Goal: Obtain resource: Download file/media

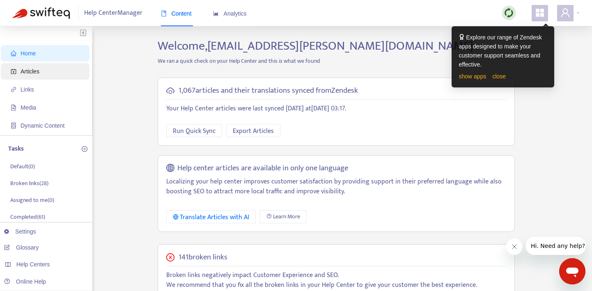
click at [58, 63] on span "Articles" at bounding box center [47, 71] width 72 height 16
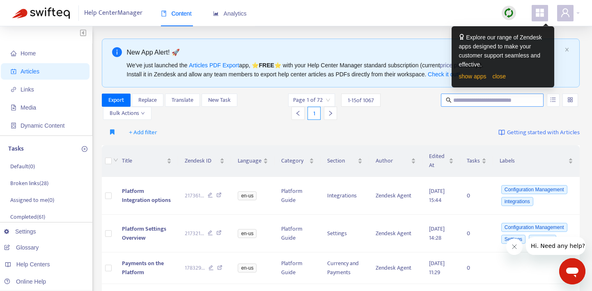
click at [480, 101] on input "text" at bounding box center [492, 100] width 79 height 9
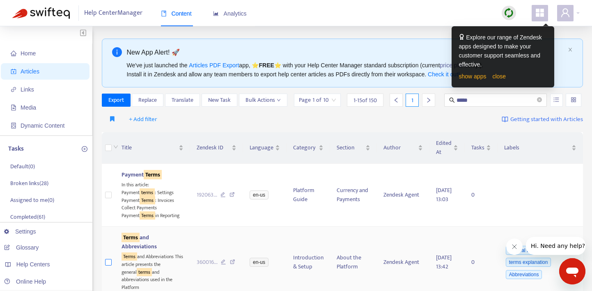
click at [106, 267] on label at bounding box center [108, 262] width 7 height 9
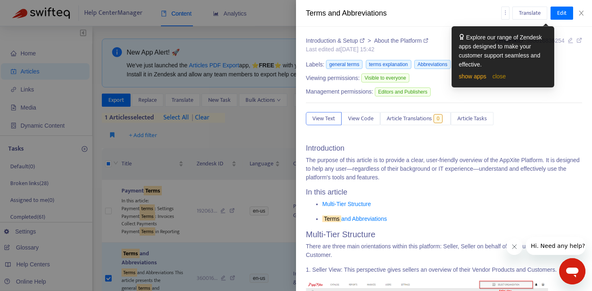
click at [505, 77] on link "close" at bounding box center [499, 76] width 14 height 7
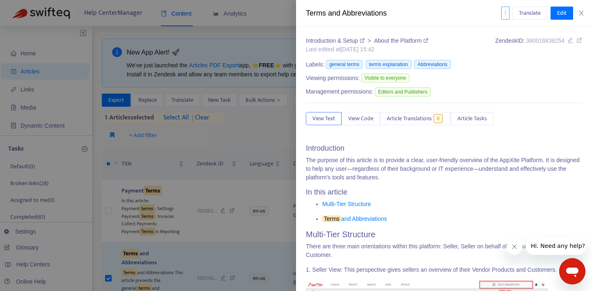
click at [507, 13] on icon "more" at bounding box center [506, 13] width 6 height 6
click at [514, 53] on span "Export" at bounding box center [515, 55] width 16 height 9
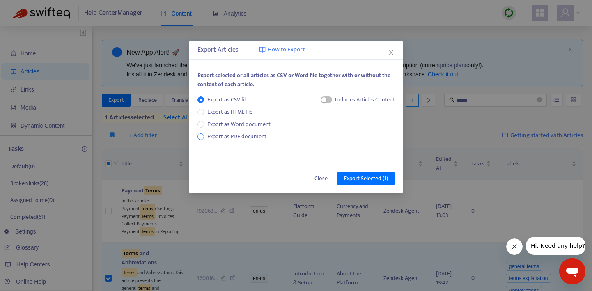
click at [247, 135] on span "Export as PDF document" at bounding box center [236, 136] width 59 height 9
click at [358, 176] on span "Export Selected ( 1 )" at bounding box center [366, 178] width 44 height 9
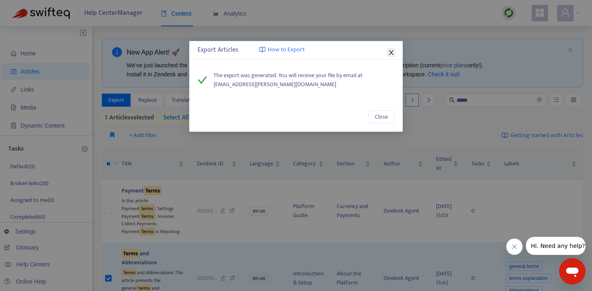
click at [391, 54] on icon "close" at bounding box center [391, 52] width 7 height 7
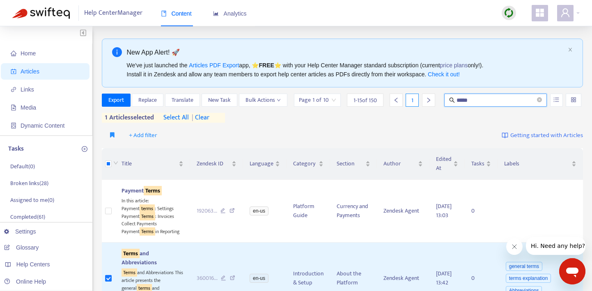
click at [475, 96] on input "*****" at bounding box center [496, 100] width 79 height 9
type input "*"
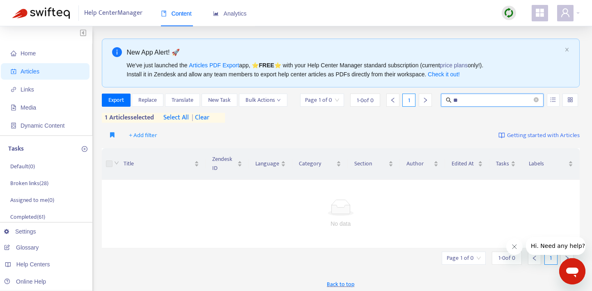
type input "*"
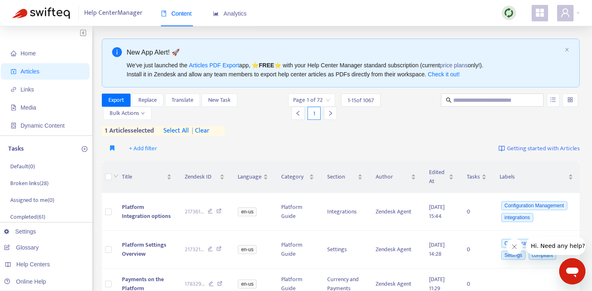
click at [209, 129] on span "| clear" at bounding box center [199, 131] width 21 height 10
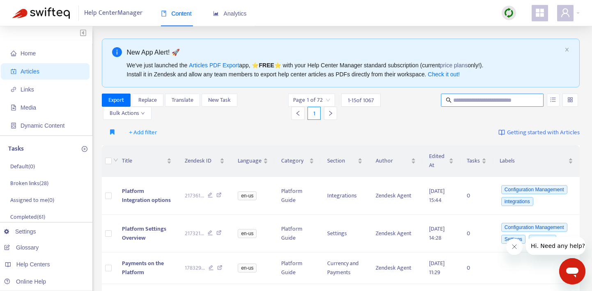
click at [461, 98] on input "text" at bounding box center [492, 100] width 79 height 9
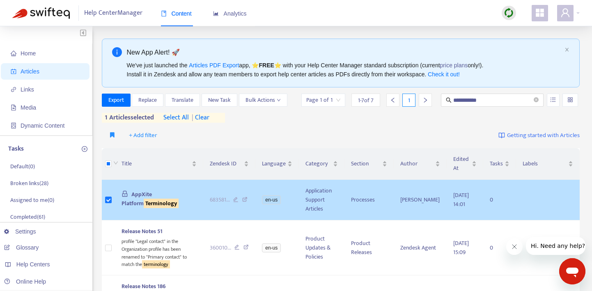
click at [147, 197] on span "AppXite Platform Terminology" at bounding box center [150, 199] width 57 height 18
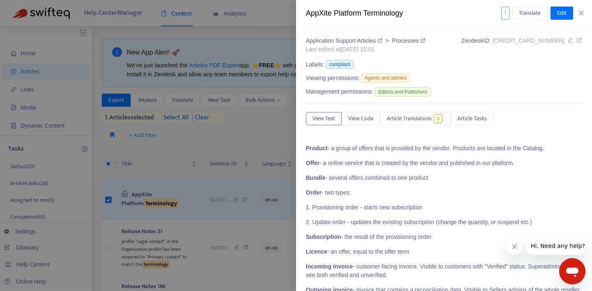
click at [505, 17] on button "button" at bounding box center [505, 13] width 8 height 13
click at [510, 55] on span "Export" at bounding box center [515, 55] width 16 height 9
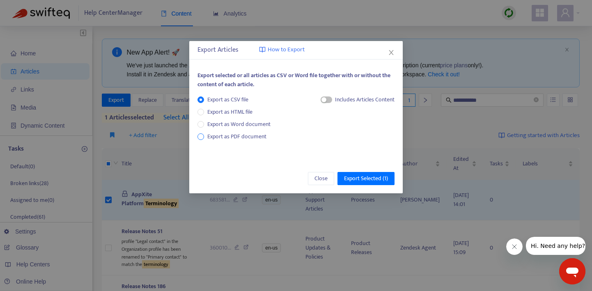
click at [259, 139] on span "Export as PDF document" at bounding box center [236, 136] width 59 height 9
click at [366, 180] on span "Export Selected ( 1 )" at bounding box center [366, 178] width 44 height 9
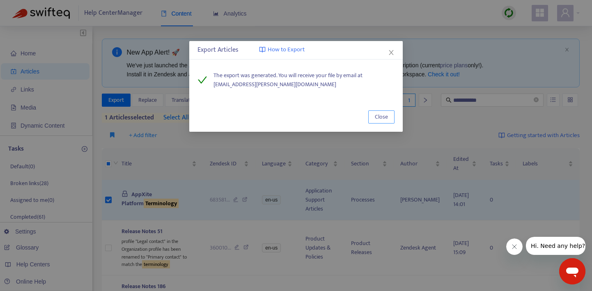
click at [374, 117] on button "Close" at bounding box center [381, 116] width 26 height 13
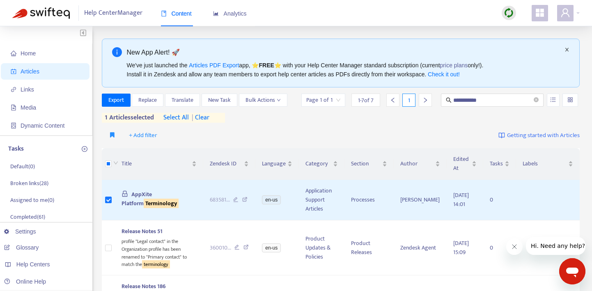
click at [566, 48] on icon "close" at bounding box center [567, 49] width 5 height 5
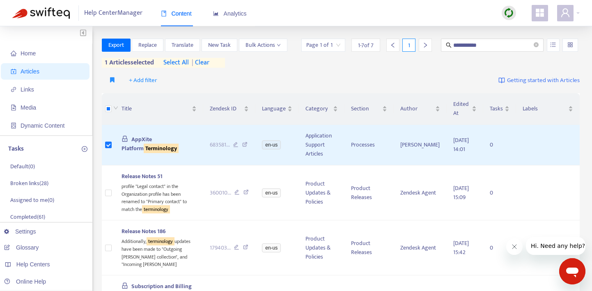
click at [31, 74] on span "Articles" at bounding box center [30, 71] width 19 height 7
click at [202, 63] on span "| clear" at bounding box center [199, 63] width 21 height 10
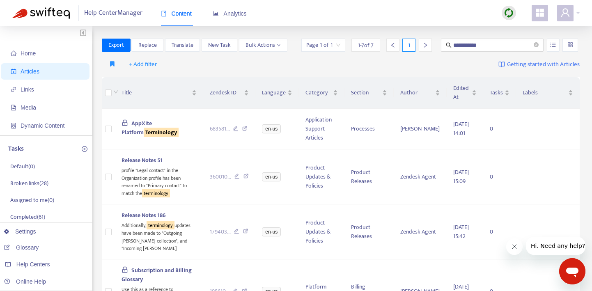
click at [501, 52] on div "**********" at bounding box center [341, 47] width 478 height 16
click at [509, 41] on input "**********" at bounding box center [492, 45] width 79 height 9
type input "*"
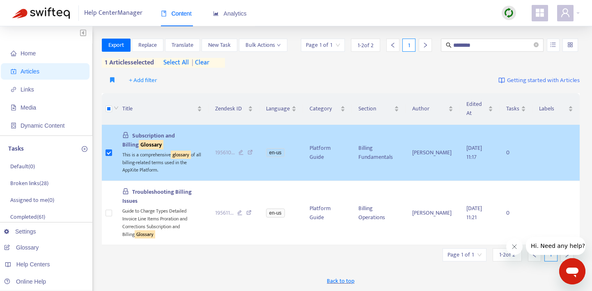
click at [175, 133] on span "Subscription and Billing Glossary" at bounding box center [148, 140] width 53 height 18
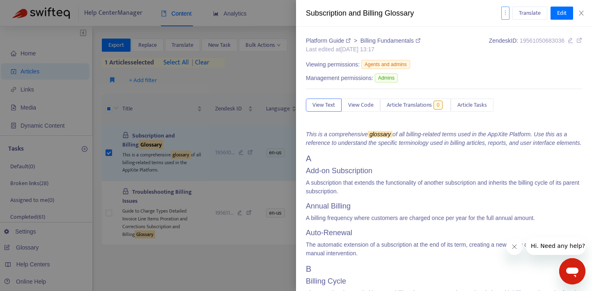
click at [504, 16] on button "button" at bounding box center [505, 13] width 8 height 13
click at [513, 53] on span "Export" at bounding box center [515, 55] width 16 height 9
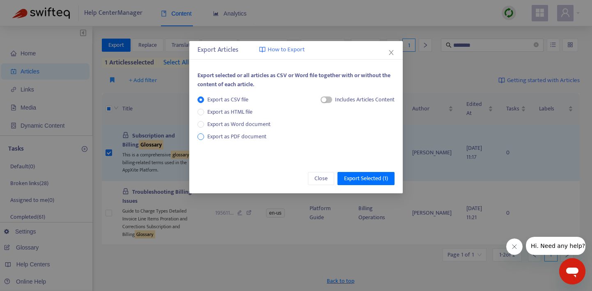
click at [251, 137] on span "Export as PDF document" at bounding box center [236, 136] width 59 height 9
click at [352, 174] on span "Export Selected ( 1 )" at bounding box center [366, 178] width 44 height 9
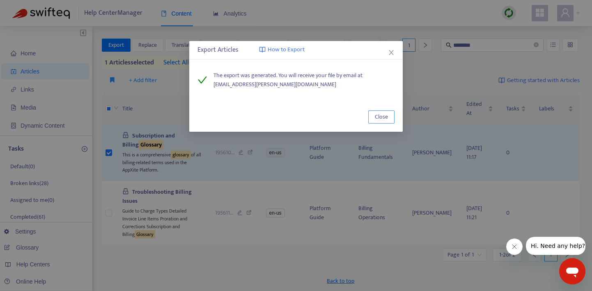
click at [376, 117] on span "Close" at bounding box center [381, 117] width 13 height 9
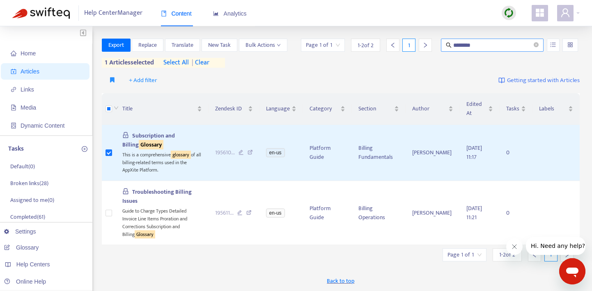
drag, startPoint x: 473, startPoint y: 47, endPoint x: 478, endPoint y: 47, distance: 5.3
click at [474, 47] on input "********" at bounding box center [492, 45] width 79 height 9
click at [478, 47] on input "********" at bounding box center [492, 45] width 79 height 9
type input "*"
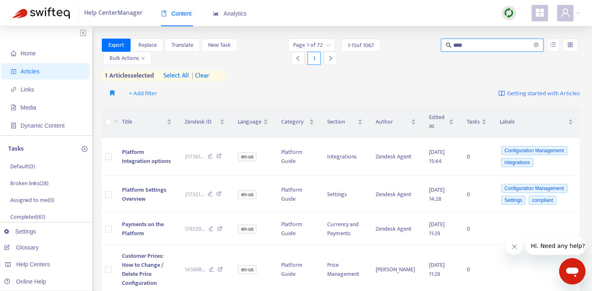
type input "****"
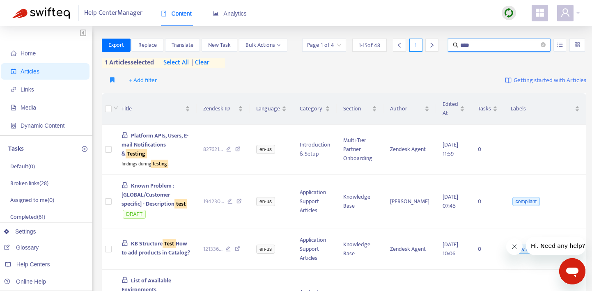
click at [508, 11] on img at bounding box center [509, 13] width 10 height 10
click at [514, 28] on link "Quick Sync" at bounding box center [525, 29] width 35 height 9
